Goal: Task Accomplishment & Management: Use online tool/utility

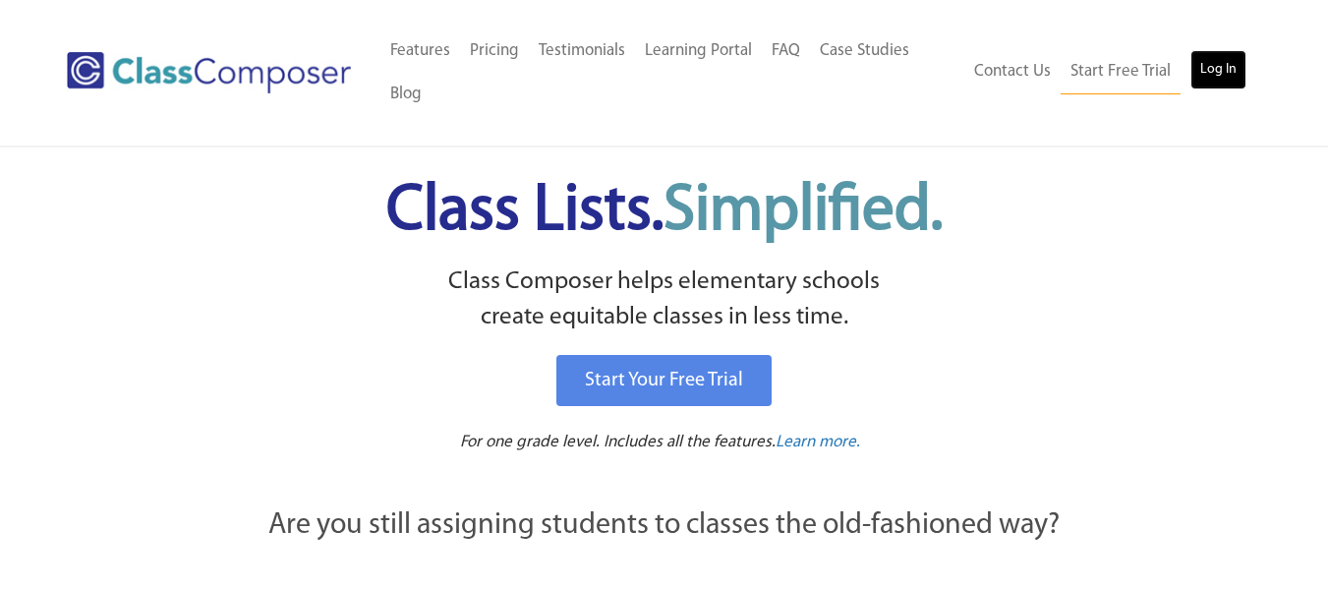
click at [1231, 59] on link "Log In" at bounding box center [1219, 69] width 56 height 39
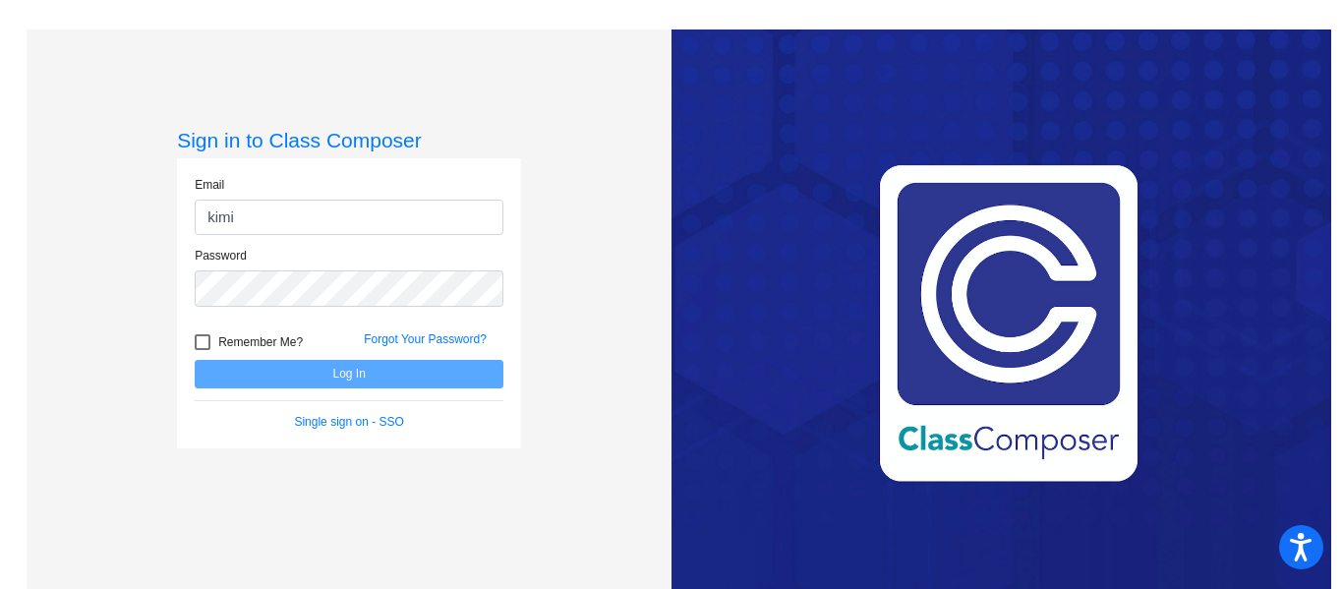
type input "kimiko.gustafson@jeffco.k12.co.us"
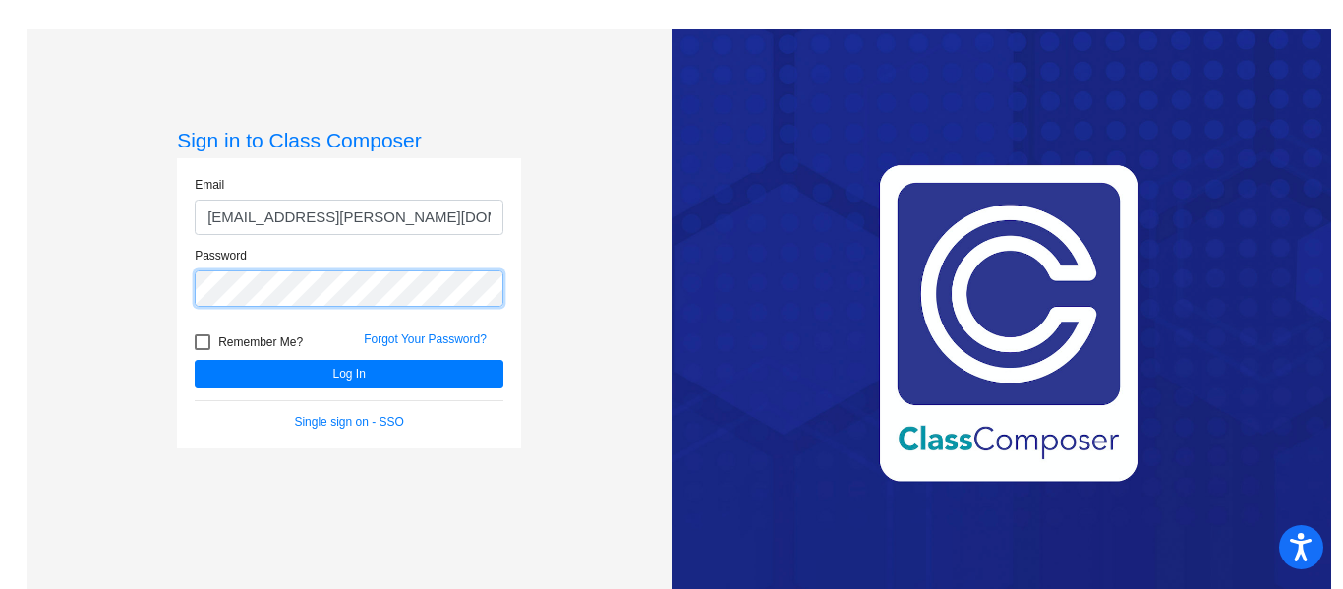
click at [195, 360] on button "Log In" at bounding box center [349, 374] width 309 height 29
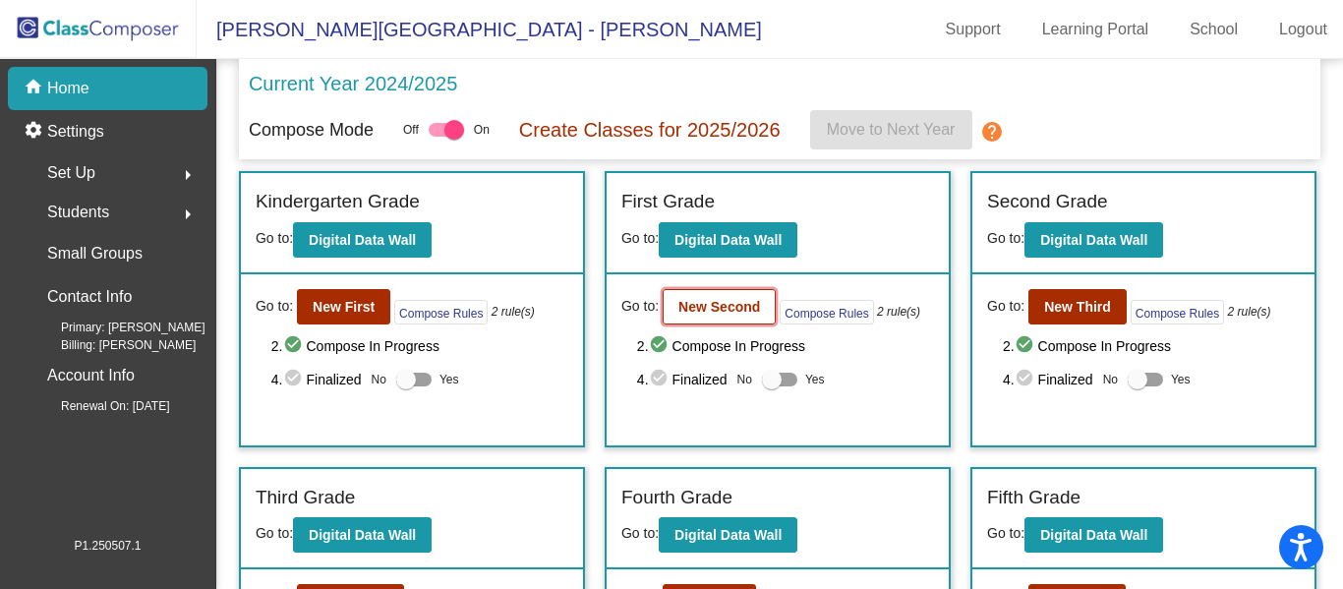
click at [713, 304] on b "New Second" at bounding box center [719, 307] width 82 height 16
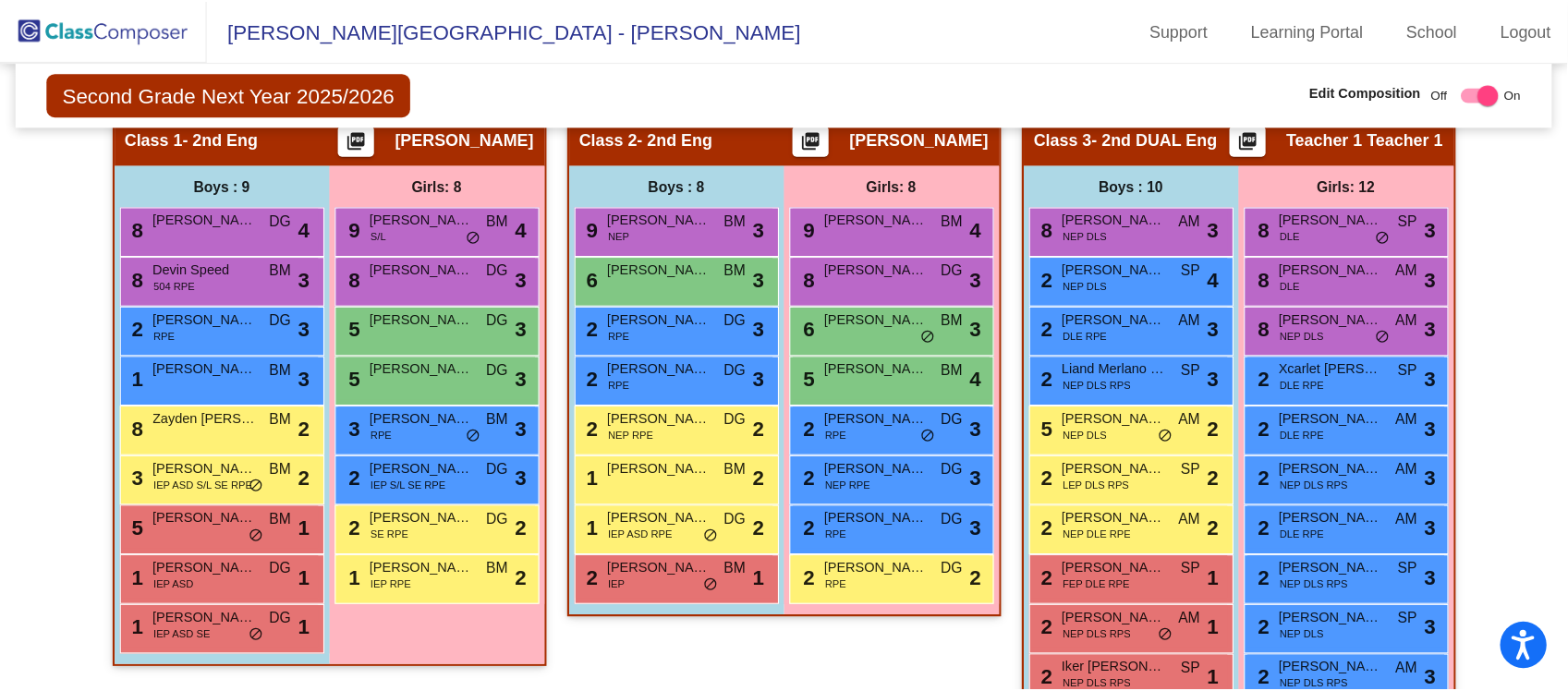
scroll to position [463, 0]
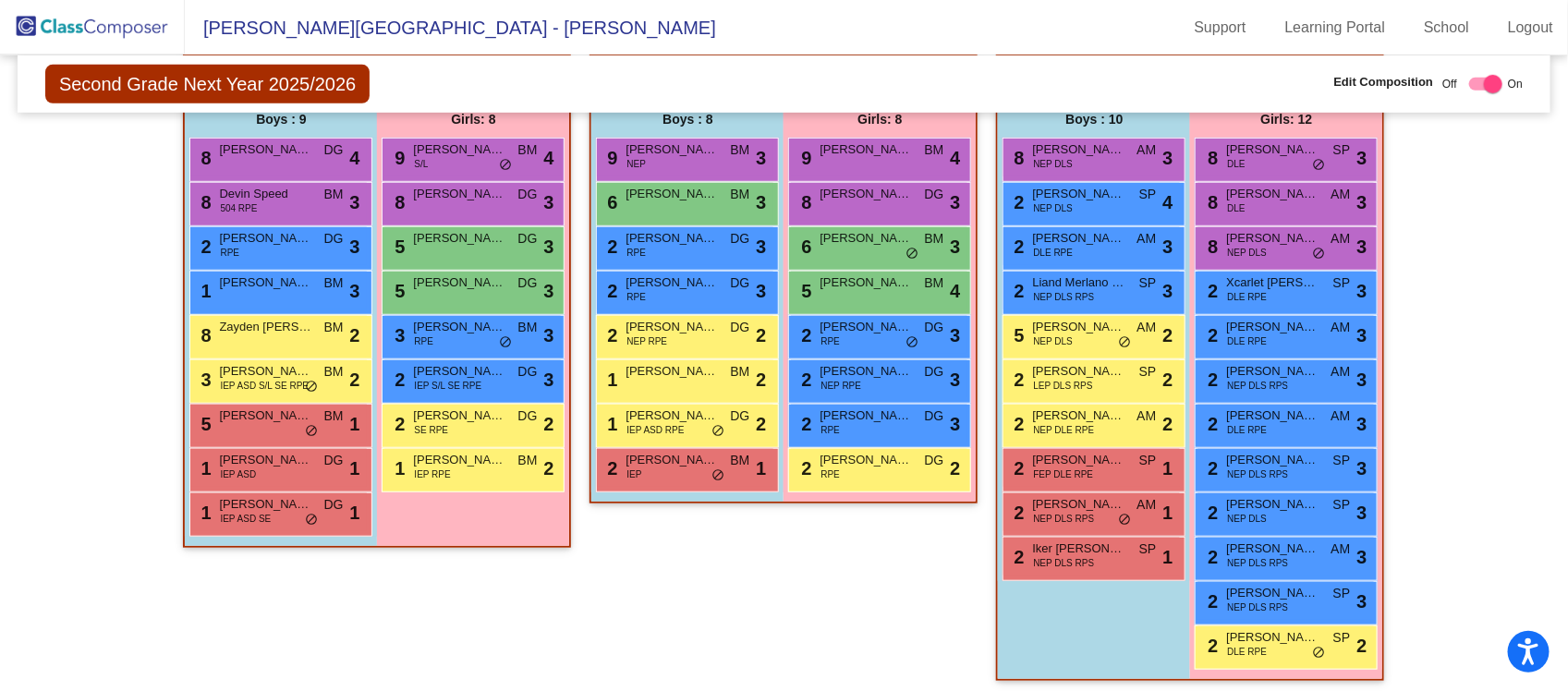
drag, startPoint x: 1092, startPoint y: 3, endPoint x: 884, endPoint y: 601, distance: 633.1
click at [884, 553] on div "Class 2 - 2nd Eng picture_as_pdf Laura Martinez Add Student First Name Last Nam…" at bounding box center [783, 377] width 388 height 645
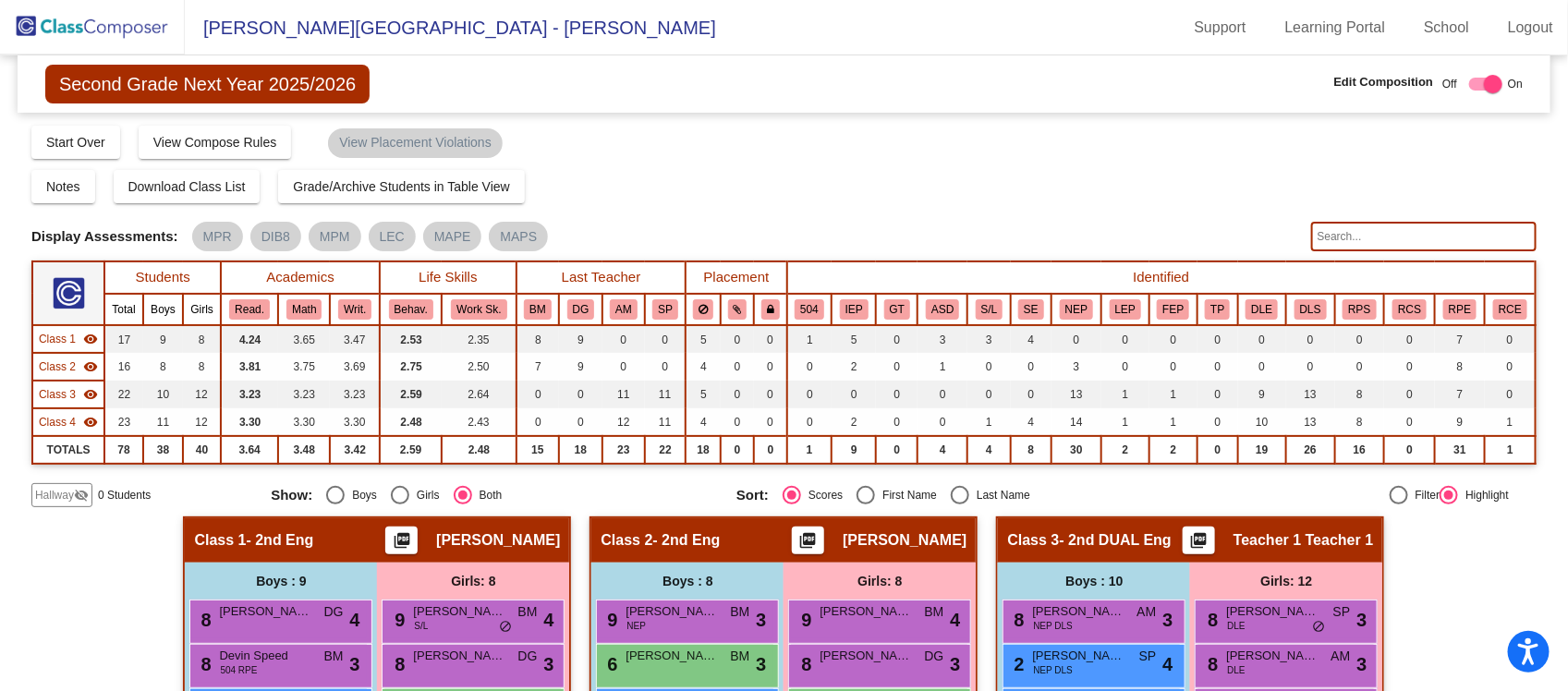
click at [85, 393] on mat-icon "visibility" at bounding box center [90, 395] width 15 height 15
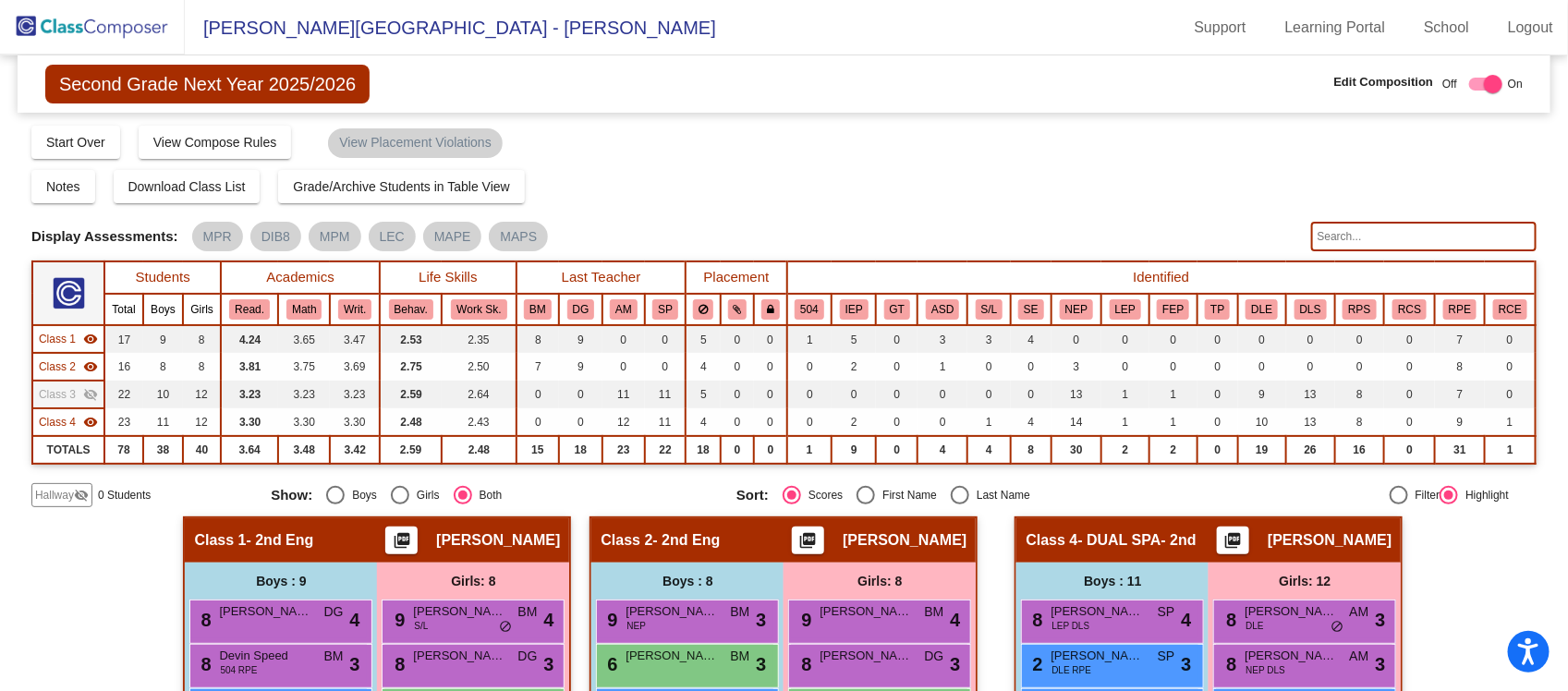
click at [88, 421] on mat-icon "visibility" at bounding box center [90, 422] width 15 height 15
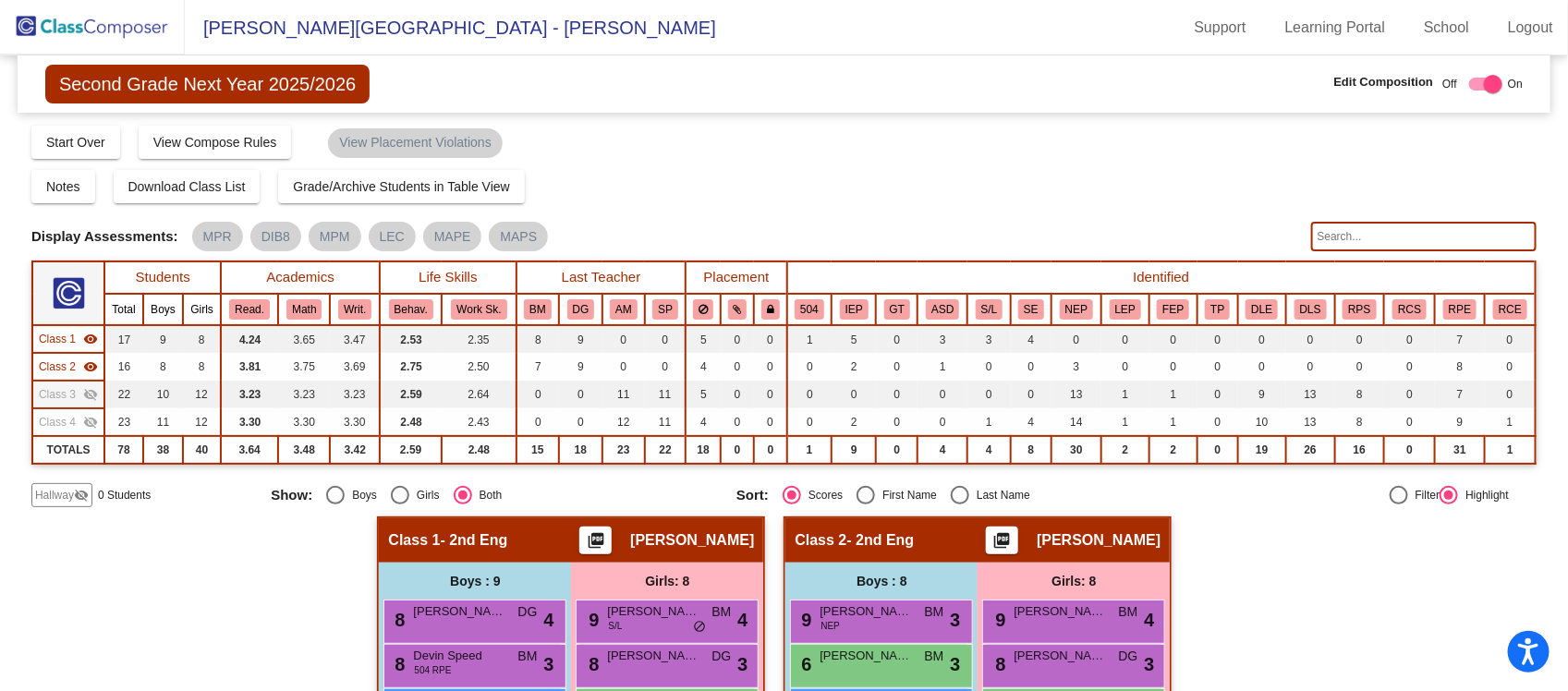
scroll to position [334, 0]
